Goal: Information Seeking & Learning: Learn about a topic

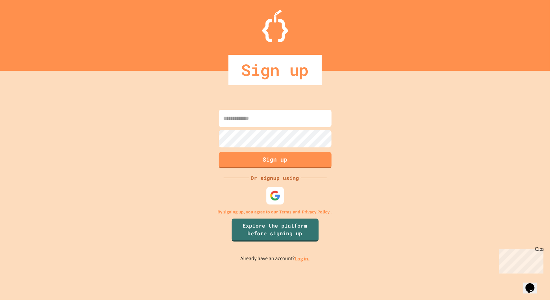
click at [279, 191] on img at bounding box center [275, 196] width 11 height 11
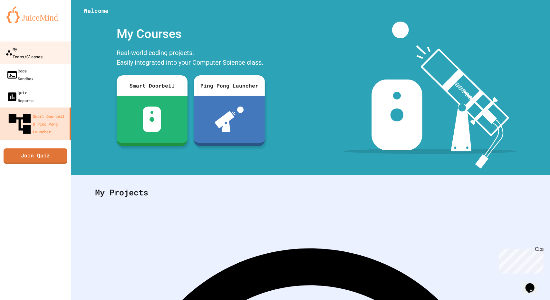
click at [27, 52] on div "My Teams/Classes" at bounding box center [23, 53] width 37 height 16
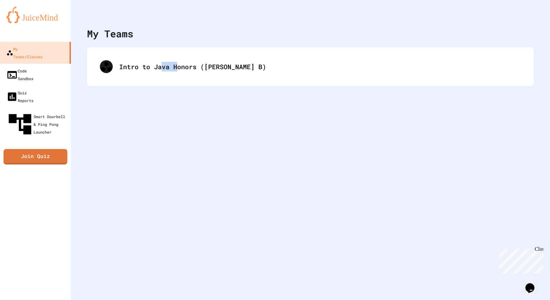
drag, startPoint x: 163, startPoint y: 89, endPoint x: 184, endPoint y: 82, distance: 21.6
click at [184, 82] on div "My Teams Intro to Java Honors ([PERSON_NAME] B)" at bounding box center [310, 150] width 479 height 300
click at [233, 98] on div "My Teams Intro to Java Honors ([PERSON_NAME] B)" at bounding box center [310, 150] width 479 height 300
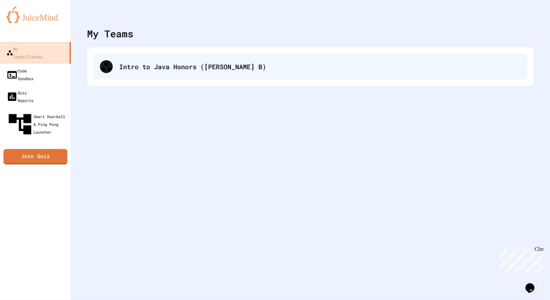
click at [239, 74] on div "Intro to Java Honors ([PERSON_NAME] B)" at bounding box center [310, 67] width 434 height 26
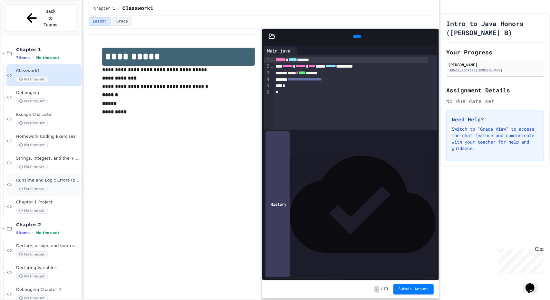
scroll to position [42, 0]
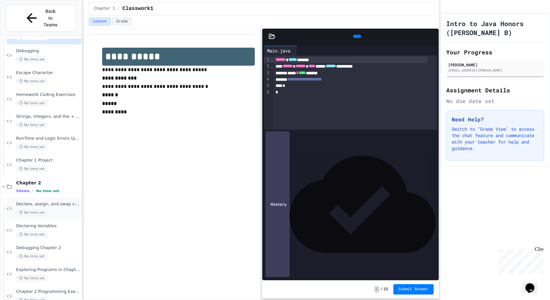
click at [61, 210] on div "No time set" at bounding box center [48, 213] width 64 height 6
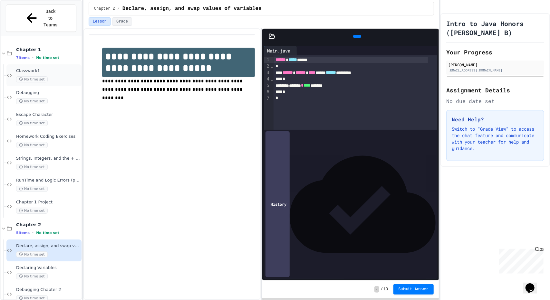
click at [53, 68] on span "Classwork1" at bounding box center [48, 70] width 64 height 5
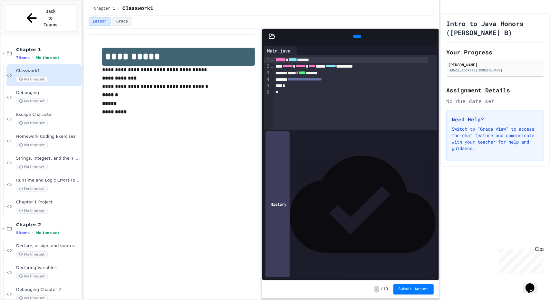
click at [53, 68] on span "Classwork1" at bounding box center [48, 70] width 64 height 5
click at [421, 24] on div "Lesson Grade" at bounding box center [261, 21] width 345 height 8
click at [432, 36] on icon at bounding box center [432, 36] width 0 height 0
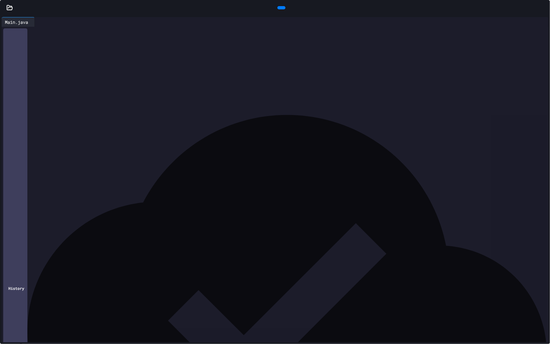
click at [544, 8] on icon at bounding box center [547, 11] width 6 height 6
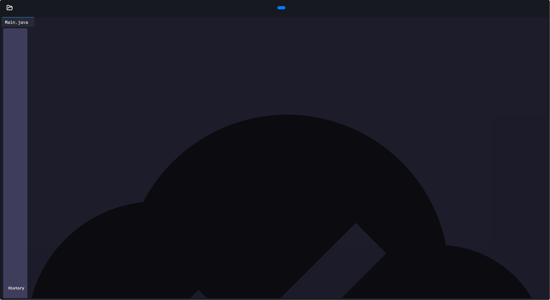
scroll to position [42, 0]
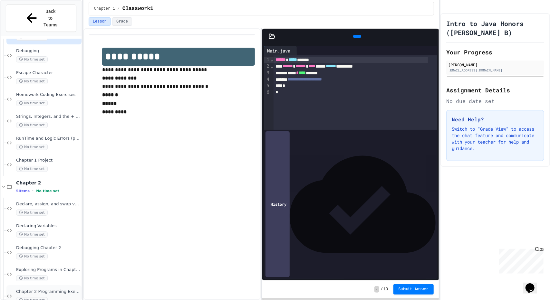
click at [46, 297] on span "No time set" at bounding box center [32, 300] width 32 height 6
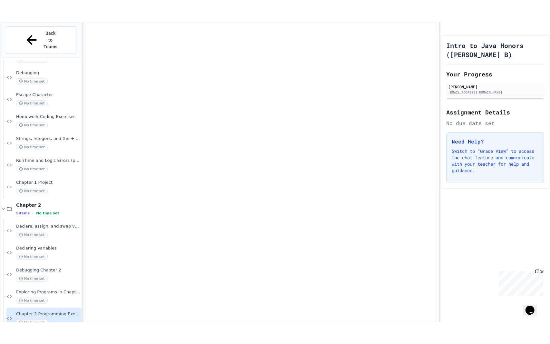
scroll to position [34, 0]
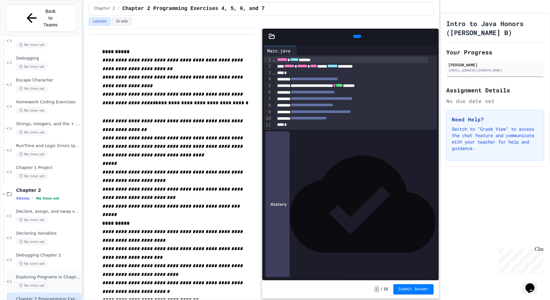
click at [51, 275] on span "Exploring Programs in Chapter 2" at bounding box center [48, 277] width 64 height 5
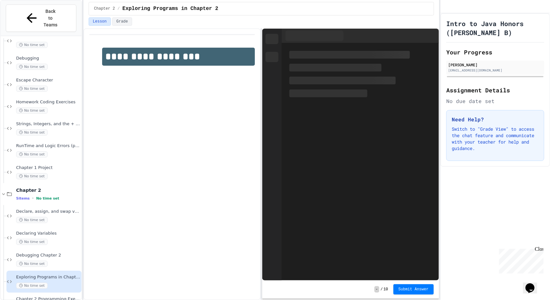
click at [50, 253] on span "Debugging Chapter 2" at bounding box center [48, 255] width 64 height 5
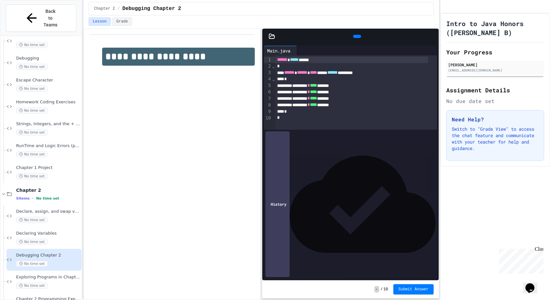
click at [432, 36] on icon at bounding box center [432, 36] width 0 height 0
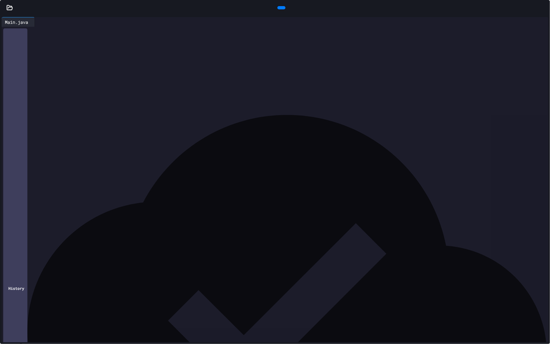
click at [281, 8] on icon at bounding box center [281, 8] width 0 height 0
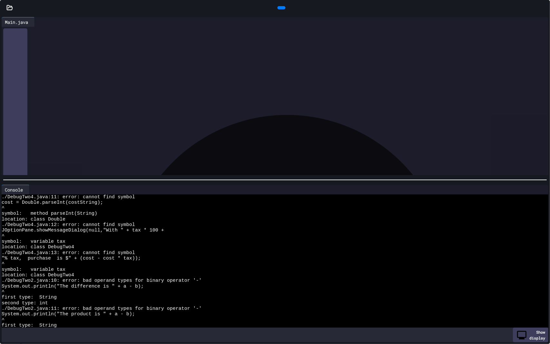
click at [7, 4] on div at bounding box center [275, 7] width 550 height 15
click at [12, 8] on icon at bounding box center [9, 8] width 6 height 6
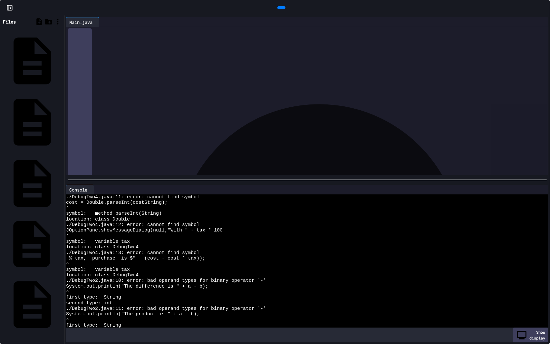
click at [61, 241] on div "DebugTwo4.java" at bounding box center [61, 244] width 0 height 6
drag, startPoint x: 111, startPoint y: 96, endPoint x: 148, endPoint y: 97, distance: 36.7
click at [148, 97] on div "**********" at bounding box center [308, 96] width 462 height 6
click at [122, 108] on span "**********" at bounding box center [113, 109] width 39 height 5
click at [128, 101] on span "**********" at bounding box center [125, 102] width 28 height 5
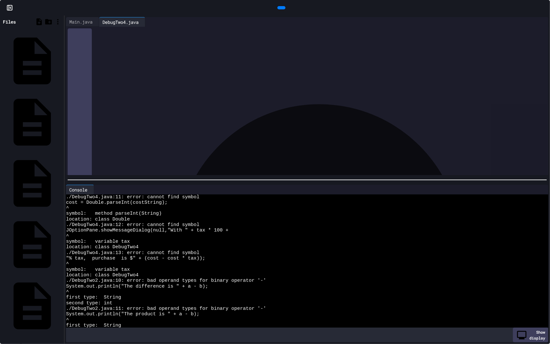
click at [129, 98] on span "********" at bounding box center [122, 95] width 14 height 5
click at [544, 8] on icon at bounding box center [544, 8] width 0 height 0
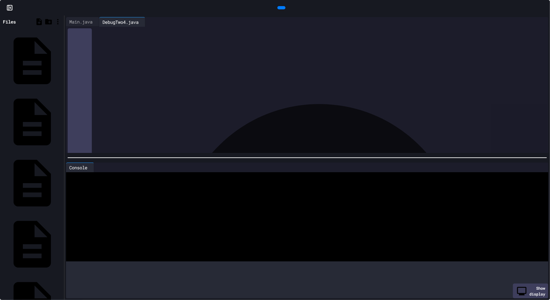
scroll to position [44, 0]
